Goal: Find contact information: Find contact information

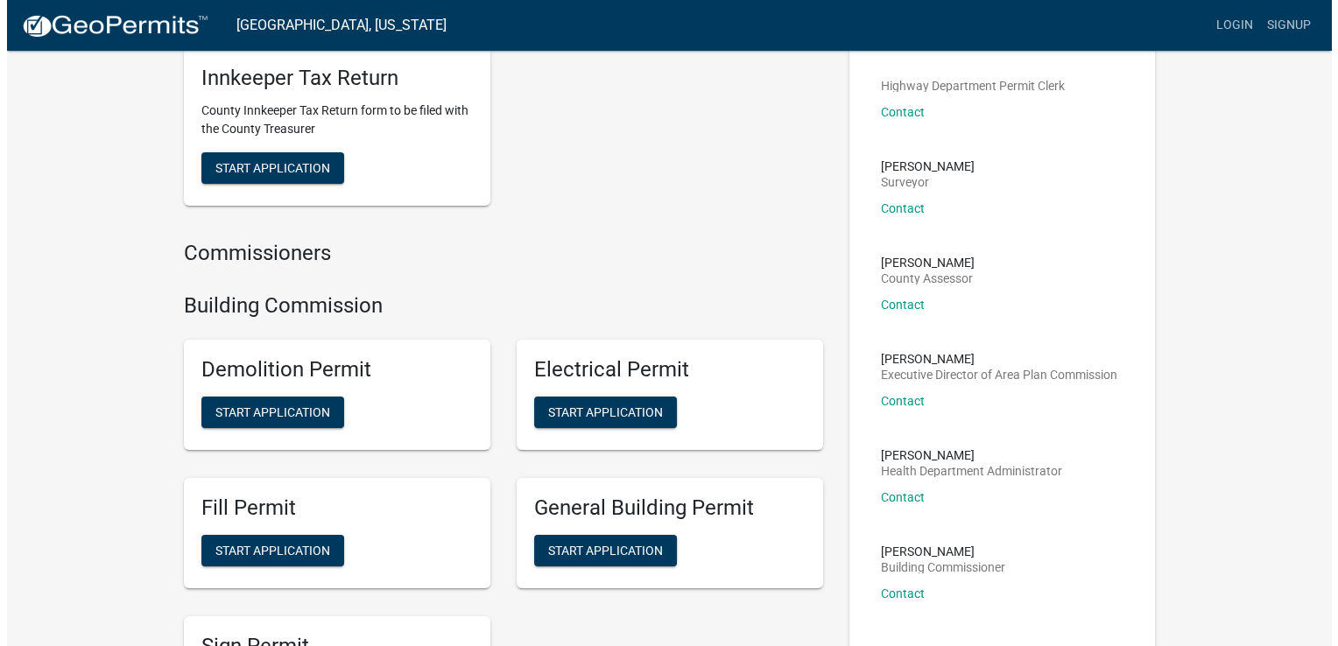
scroll to position [175, 0]
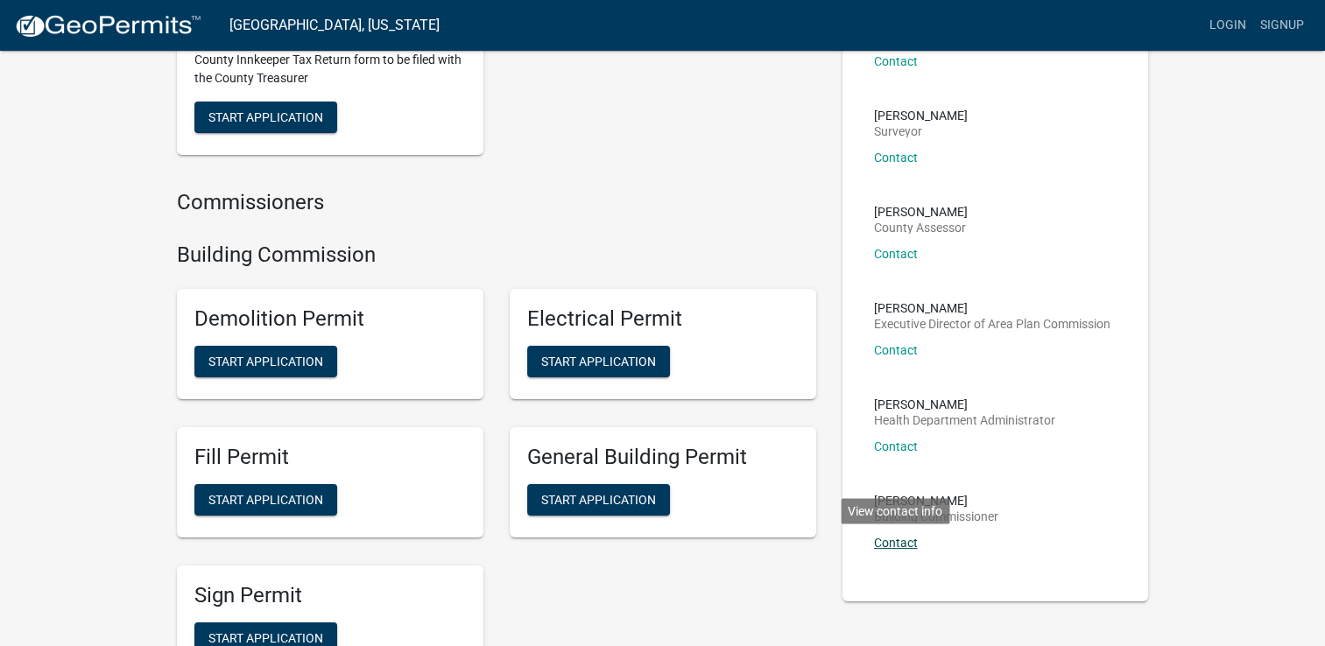
click at [889, 545] on link "Contact" at bounding box center [896, 543] width 44 height 14
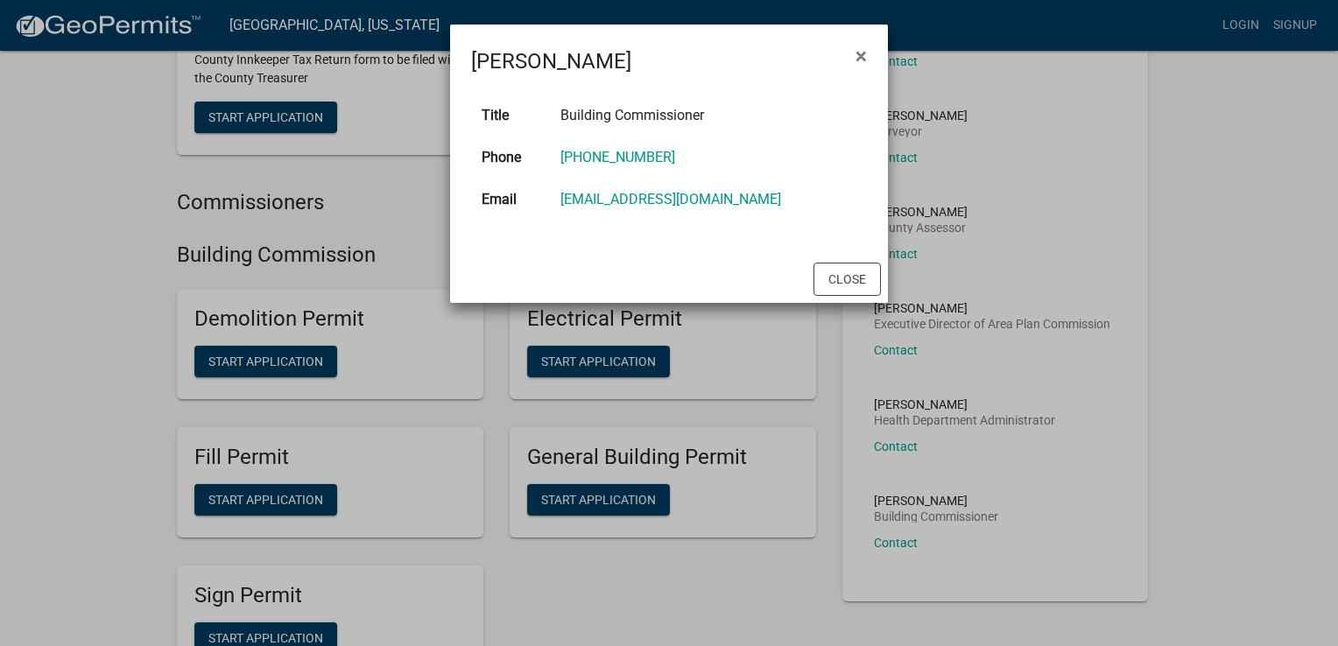
drag, startPoint x: 767, startPoint y: 198, endPoint x: 567, endPoint y: 211, distance: 200.0
click at [567, 211] on td "[EMAIL_ADDRESS][DOMAIN_NAME]" at bounding box center [708, 200] width 317 height 42
copy link "[EMAIL_ADDRESS][DOMAIN_NAME]"
